Goal: Understand process/instructions

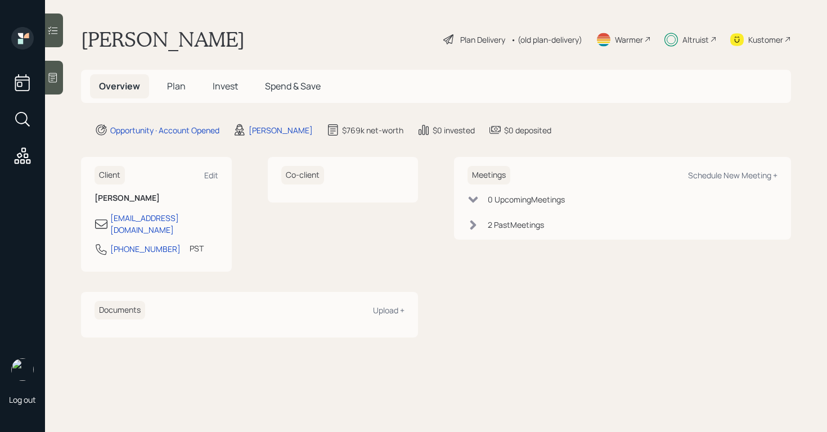
click at [174, 86] on span "Plan" at bounding box center [176, 86] width 19 height 12
